Goal: Transaction & Acquisition: Purchase product/service

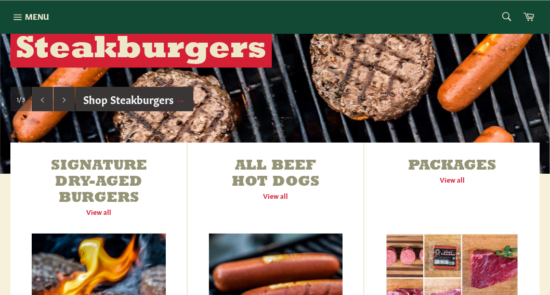
scroll to position [371, 0]
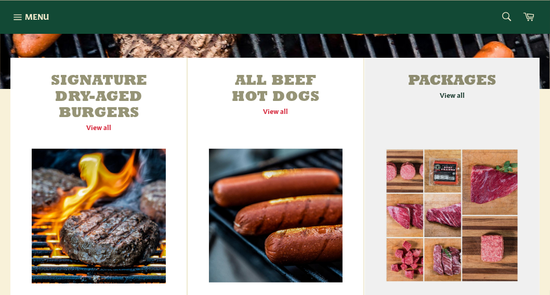
click at [443, 79] on link "Packages View all" at bounding box center [452, 181] width 175 height 247
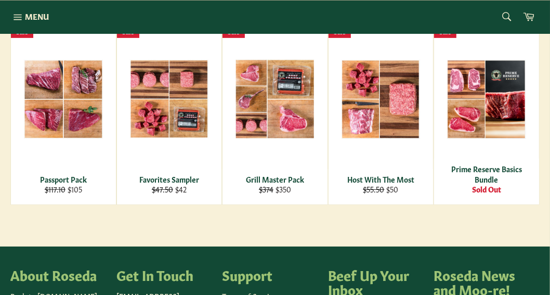
scroll to position [185, 0]
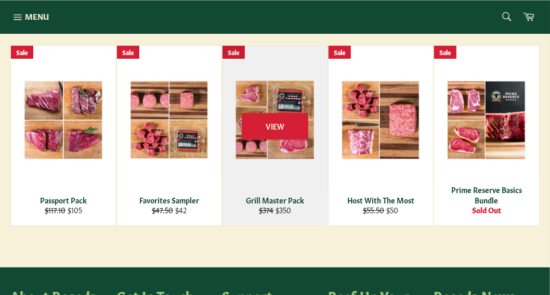
click at [270, 202] on div "Grill Master Pack" at bounding box center [275, 200] width 92 height 10
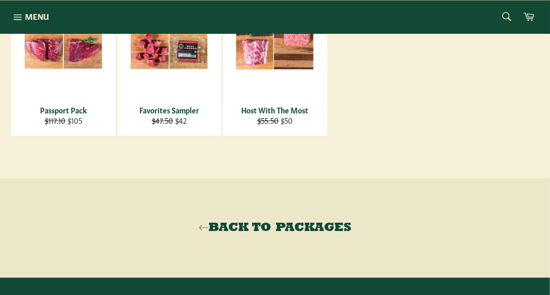
scroll to position [660, 0]
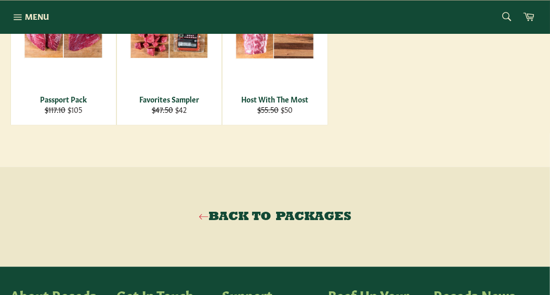
click at [220, 217] on link "Back to Packages" at bounding box center [275, 217] width 530 height 17
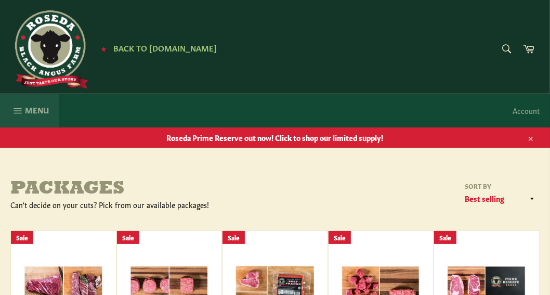
click at [17, 109] on icon "button" at bounding box center [17, 110] width 11 height 11
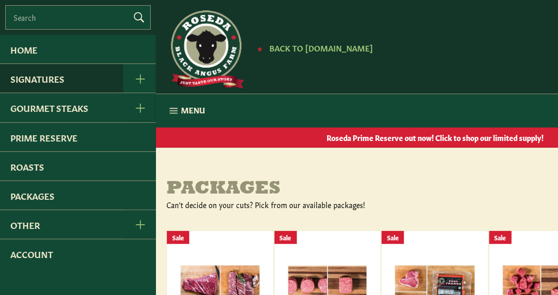
click at [60, 81] on link "Signatures" at bounding box center [61, 78] width 123 height 29
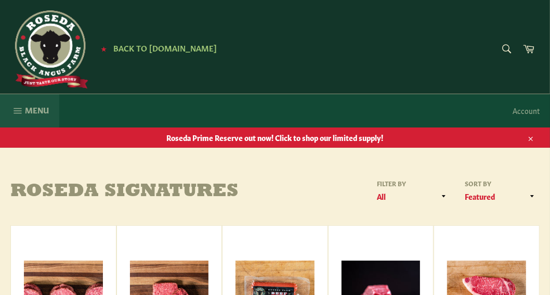
click at [17, 109] on icon "button" at bounding box center [17, 110] width 11 height 11
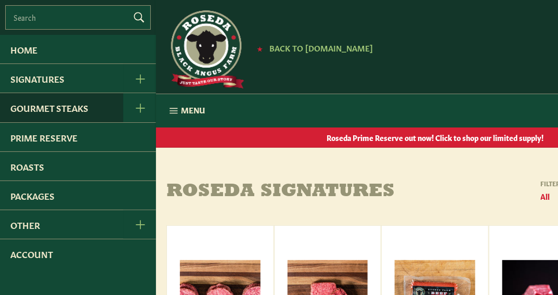
click at [23, 105] on link "Gourmet Steaks" at bounding box center [61, 107] width 123 height 29
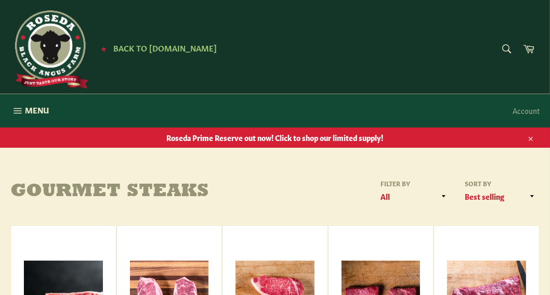
click at [225, 138] on span "Roseda Prime Reserve out now! Click to shop our limited supply!" at bounding box center [275, 138] width 550 height 10
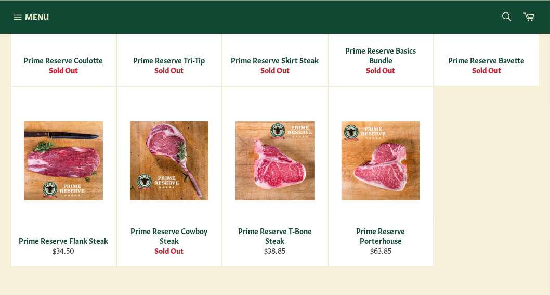
scroll to position [557, 0]
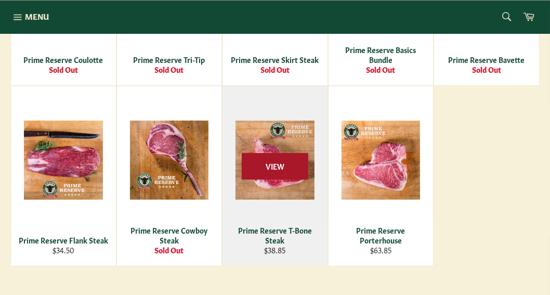
click at [282, 173] on span "View" at bounding box center [275, 166] width 67 height 27
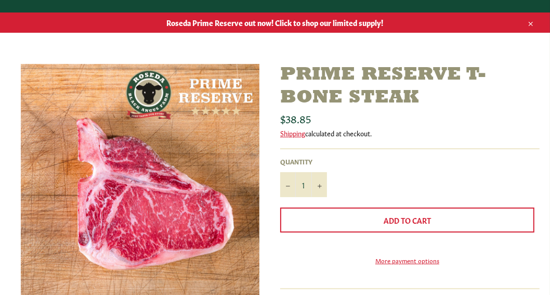
scroll to position [123, 0]
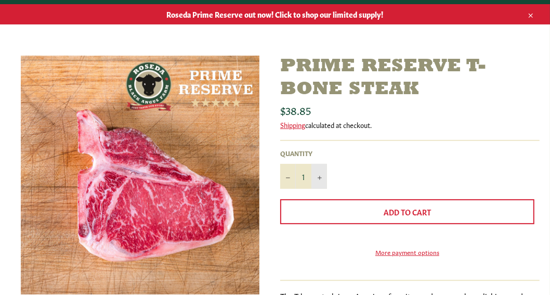
click at [319, 177] on icon "Increase item quantity by one" at bounding box center [320, 178] width 4 height 4
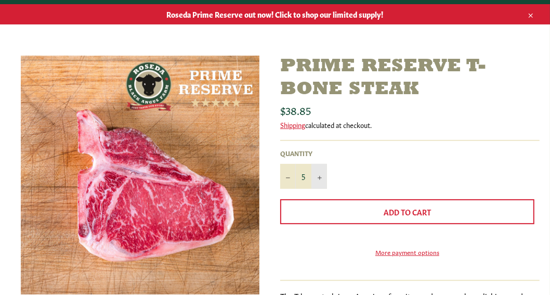
type input "6"
click at [532, 15] on icon "button" at bounding box center [531, 16] width 4 height 4
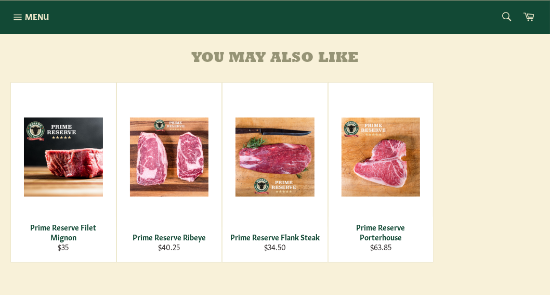
scroll to position [495, 0]
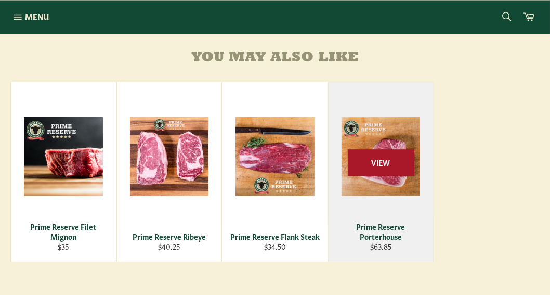
click at [387, 176] on span "View" at bounding box center [381, 162] width 67 height 27
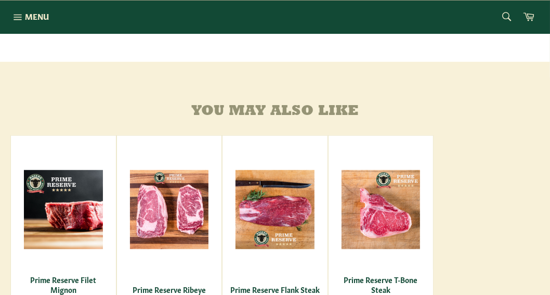
scroll to position [516, 0]
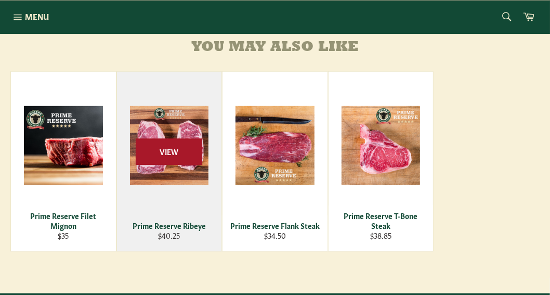
click at [170, 165] on span "View" at bounding box center [169, 151] width 67 height 27
